Goal: Complete application form

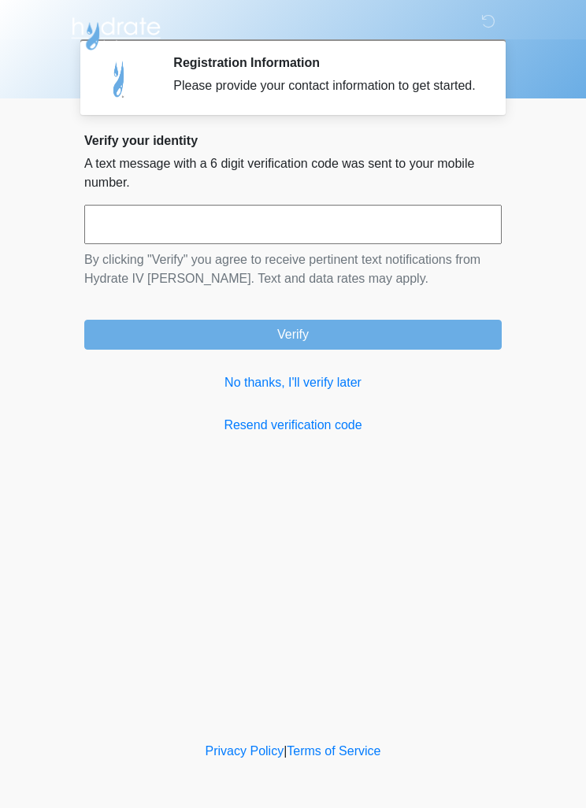
click at [313, 392] on link "No thanks, I'll verify later" at bounding box center [292, 382] width 417 height 19
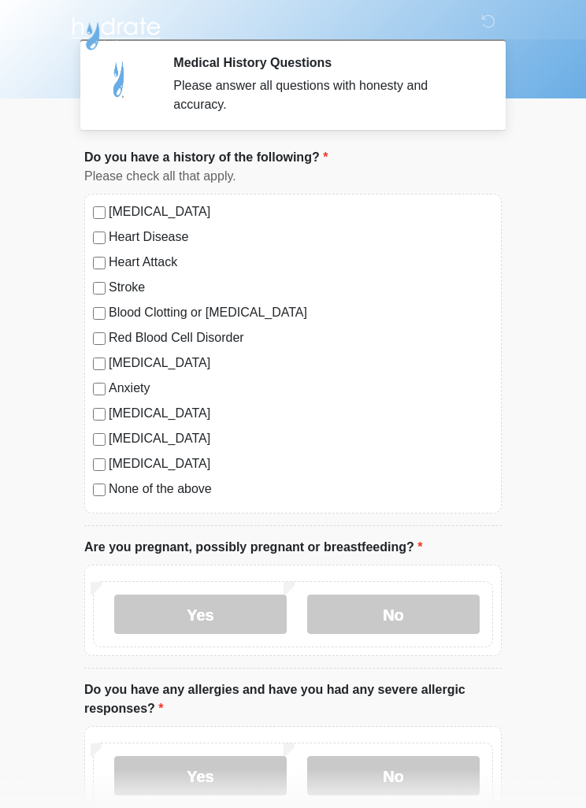
click at [425, 608] on label "No" at bounding box center [393, 613] width 172 height 39
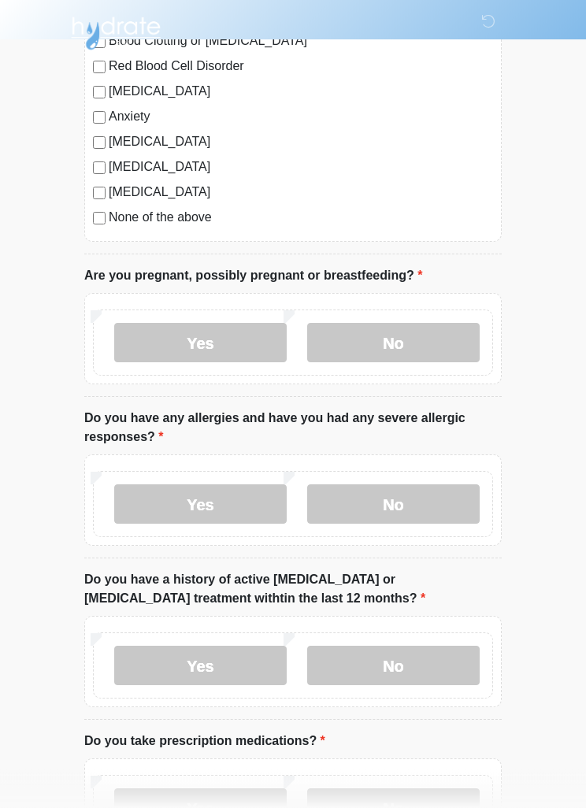
scroll to position [271, 0]
click at [432, 499] on label "No" at bounding box center [393, 504] width 172 height 39
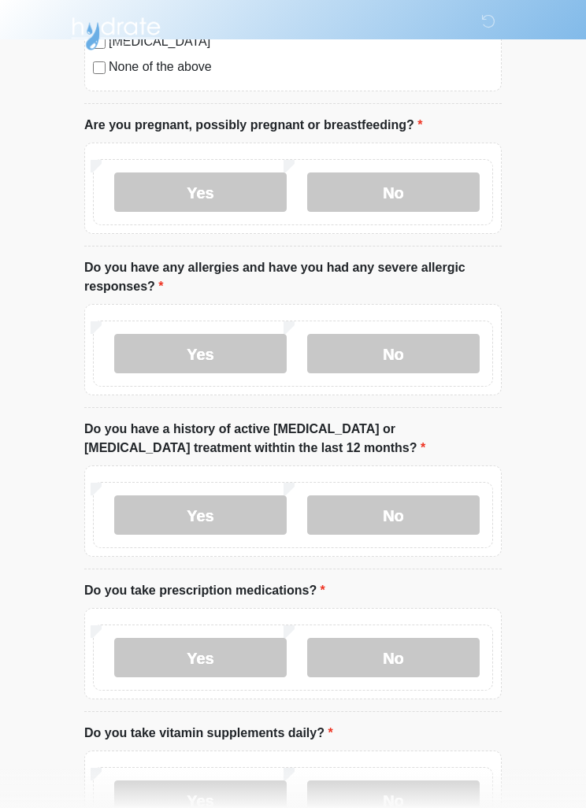
scroll to position [433, 0]
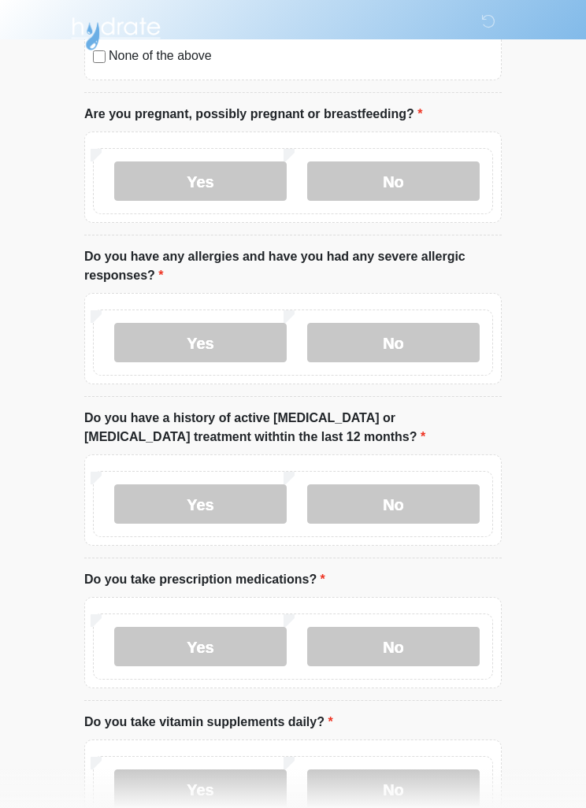
click at [436, 510] on label "No" at bounding box center [393, 503] width 172 height 39
click at [416, 633] on label "No" at bounding box center [393, 646] width 172 height 39
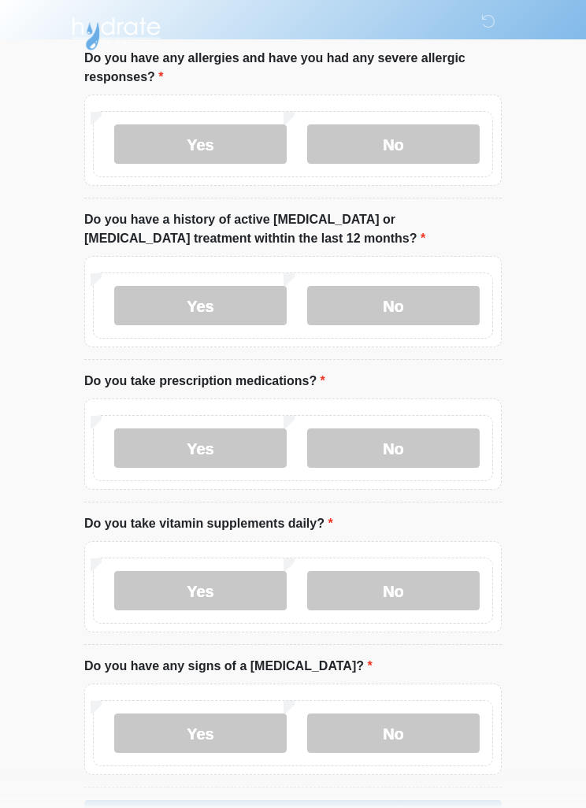
scroll to position [634, 0]
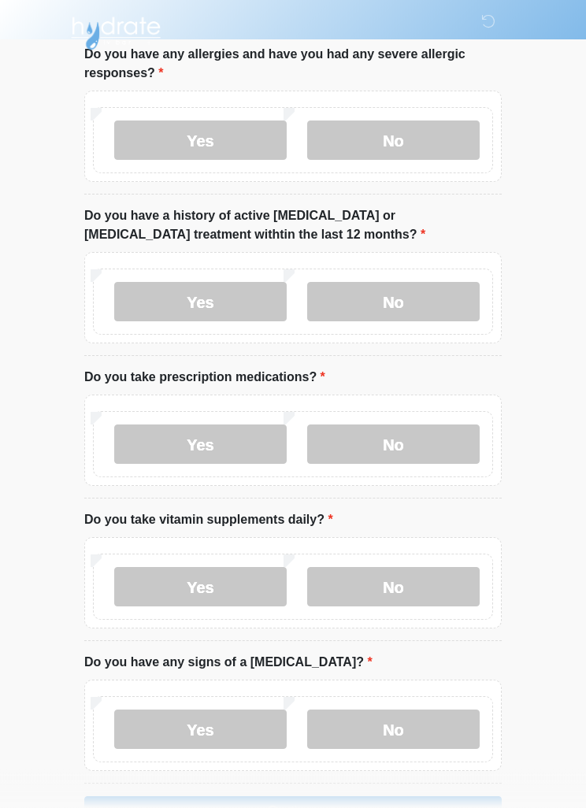
click at [151, 579] on label "Yes" at bounding box center [200, 587] width 172 height 39
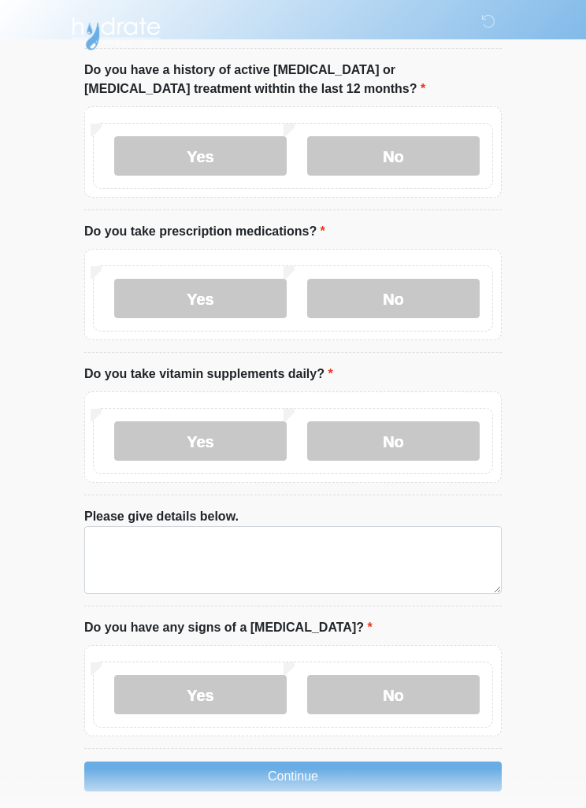
scroll to position [796, 0]
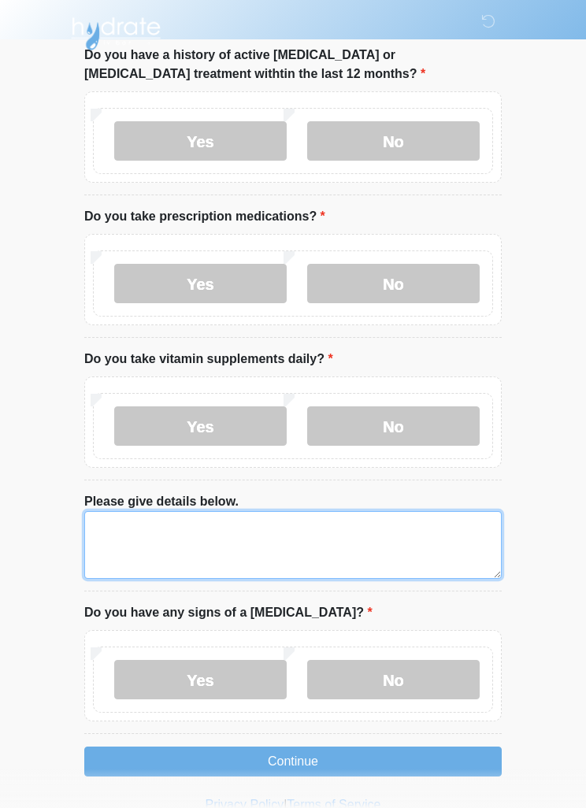
click at [140, 532] on textarea "Please give details below." at bounding box center [292, 545] width 417 height 68
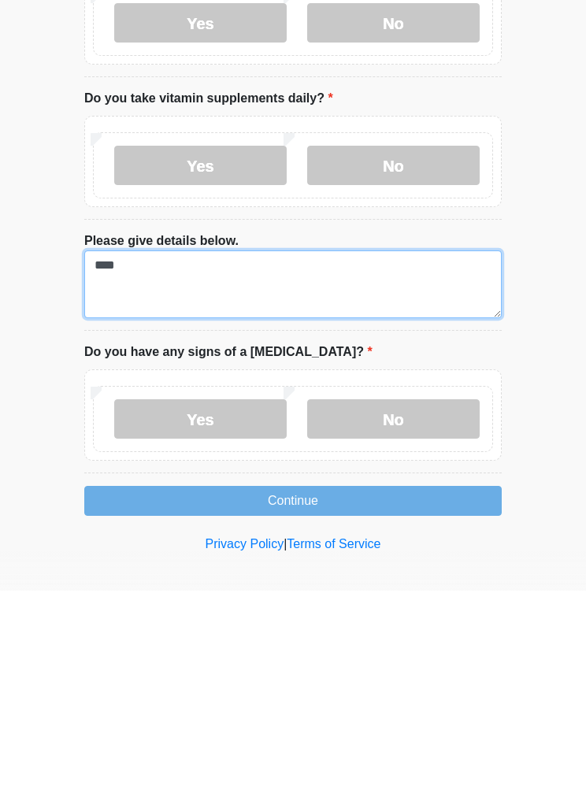
scroll to position [846, 0]
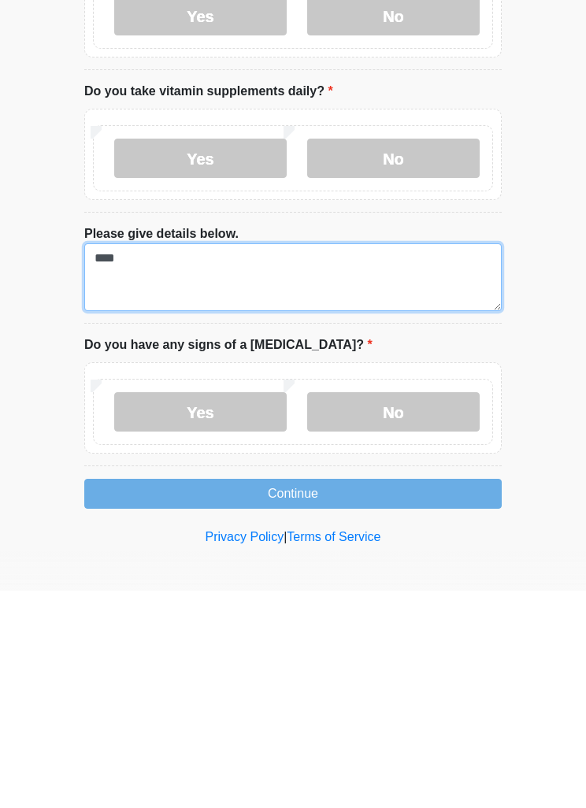
type textarea "***"
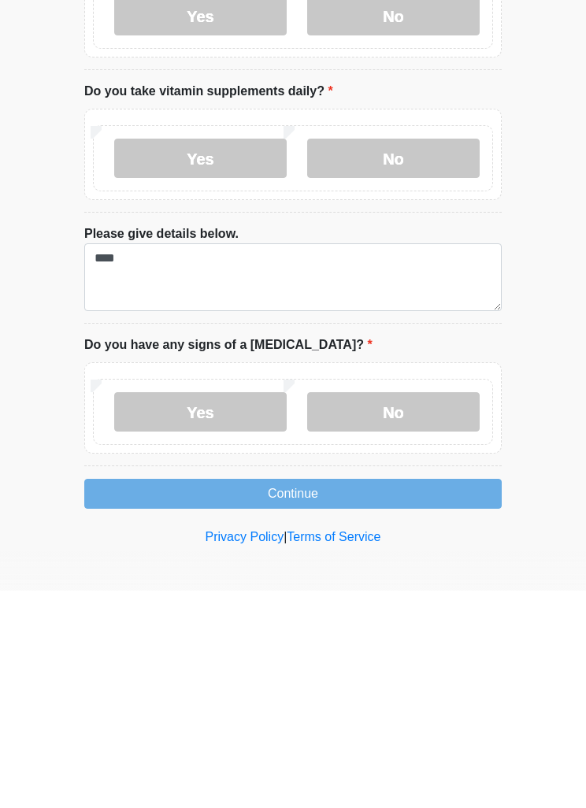
click at [436, 609] on label "No" at bounding box center [393, 628] width 172 height 39
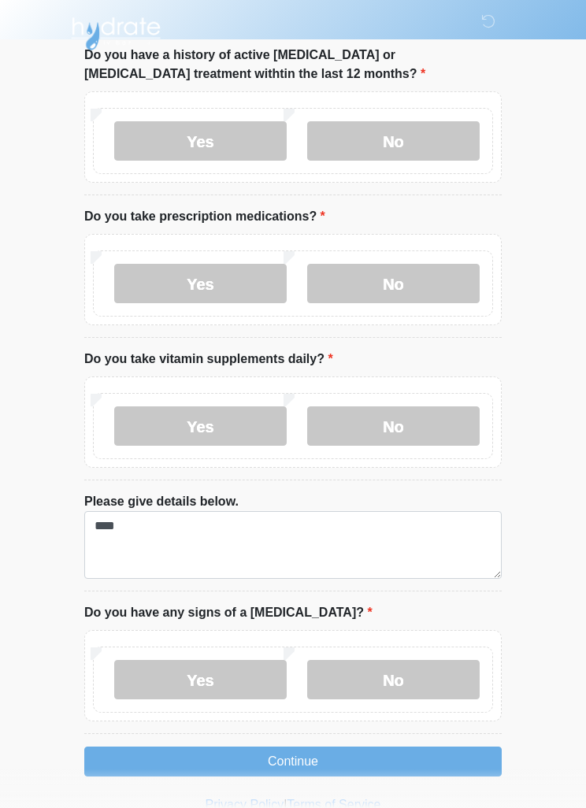
click at [428, 748] on button "Continue" at bounding box center [292, 761] width 417 height 30
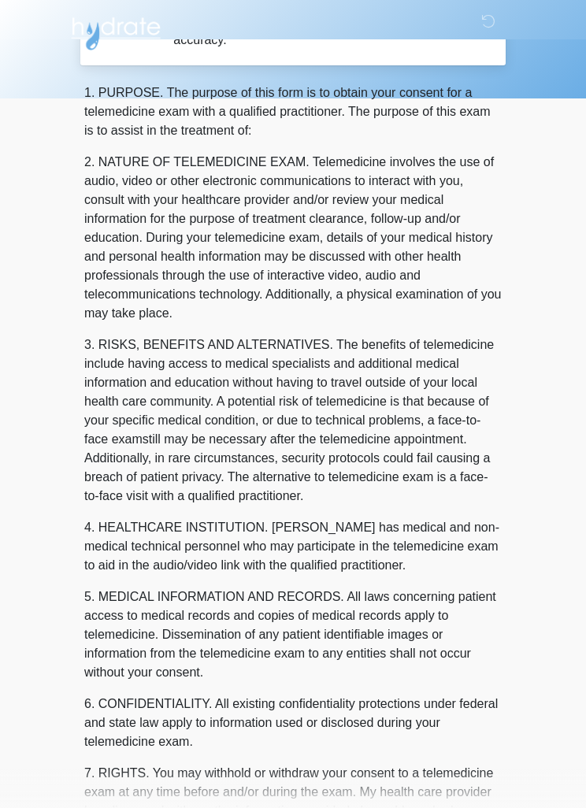
scroll to position [0, 0]
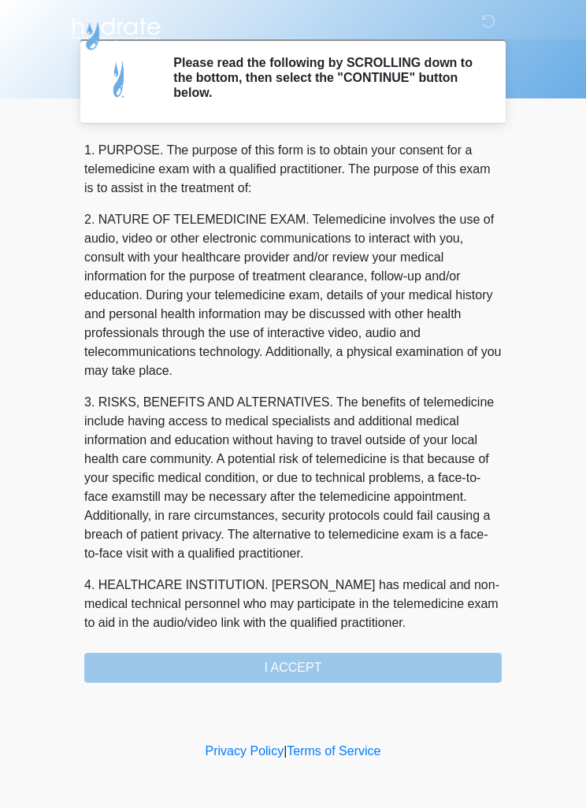
click at [133, 658] on div "1. PURPOSE. The purpose of this form is to obtain your consent for a telemedici…" at bounding box center [292, 412] width 417 height 542
click at [410, 654] on div "1. PURPOSE. The purpose of this form is to obtain your consent for a telemedici…" at bounding box center [292, 412] width 417 height 542
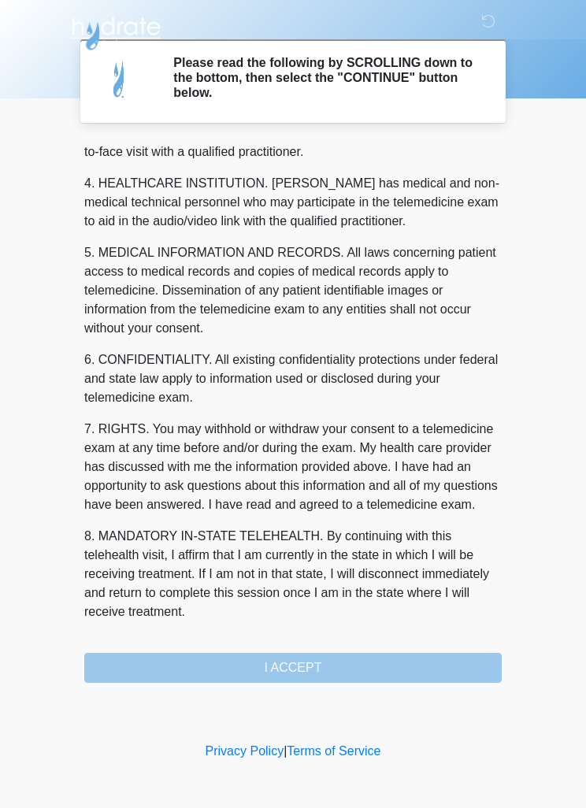
click at [159, 655] on div "1. PURPOSE. The purpose of this form is to obtain your consent for a telemedici…" at bounding box center [292, 412] width 417 height 542
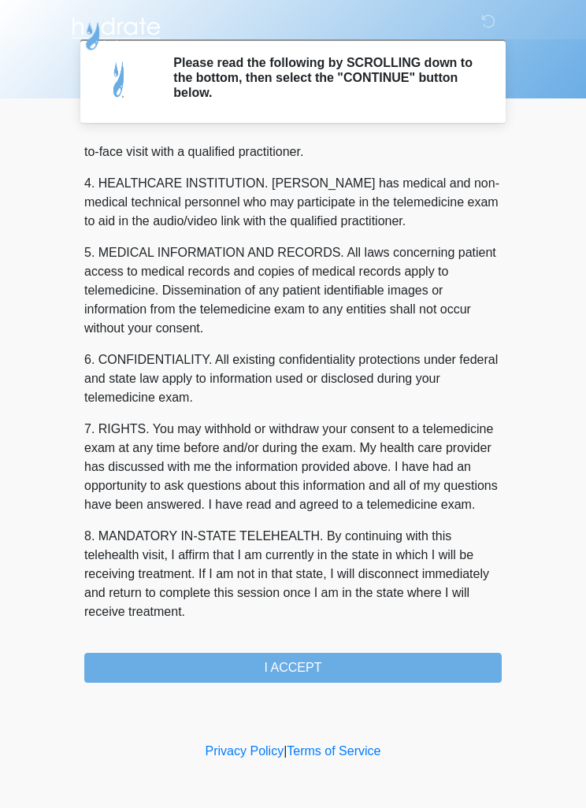
scroll to position [439, 0]
click at [158, 654] on button "I ACCEPT" at bounding box center [292, 668] width 417 height 30
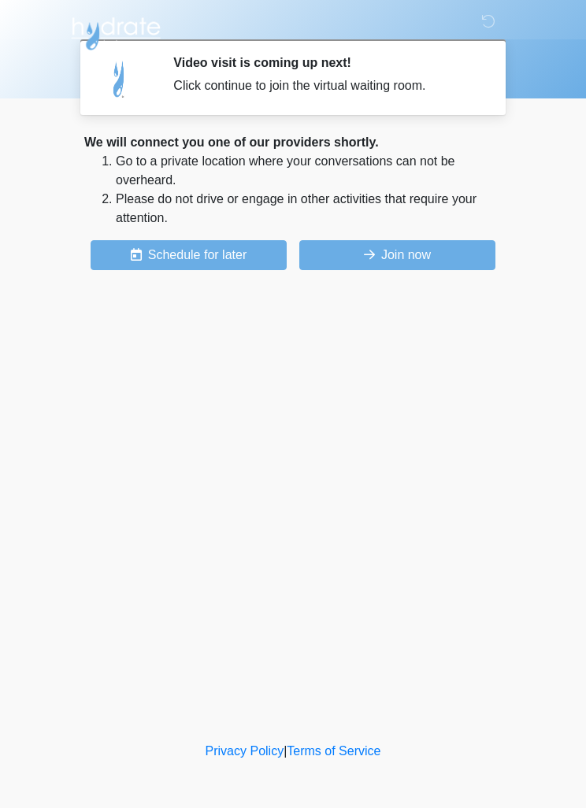
click at [446, 248] on button "Join now" at bounding box center [397, 255] width 196 height 30
